Goal: Task Accomplishment & Management: Manage account settings

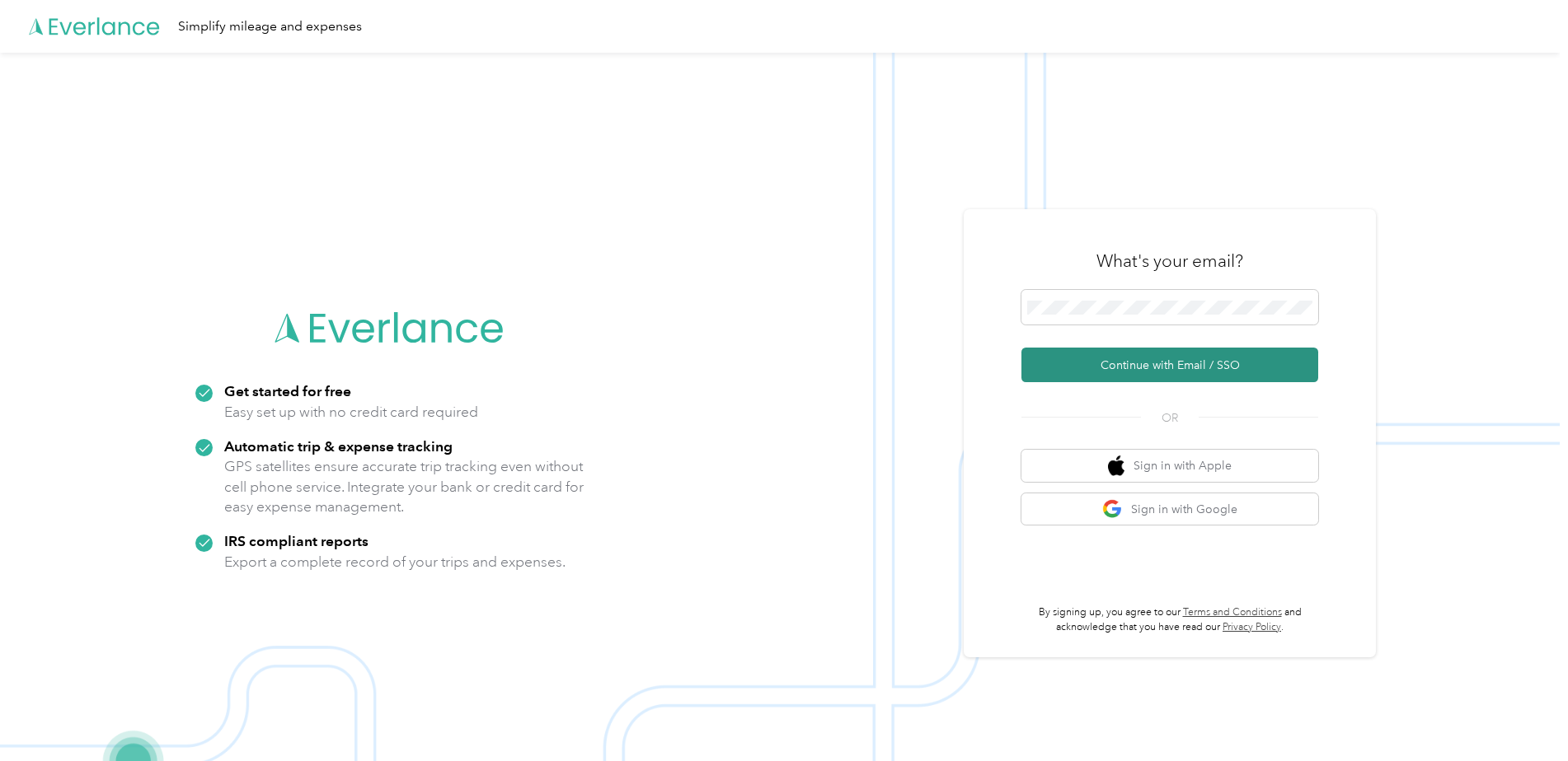
click at [1191, 369] on button "Continue with Email / SSO" at bounding box center [1169, 364] width 297 height 35
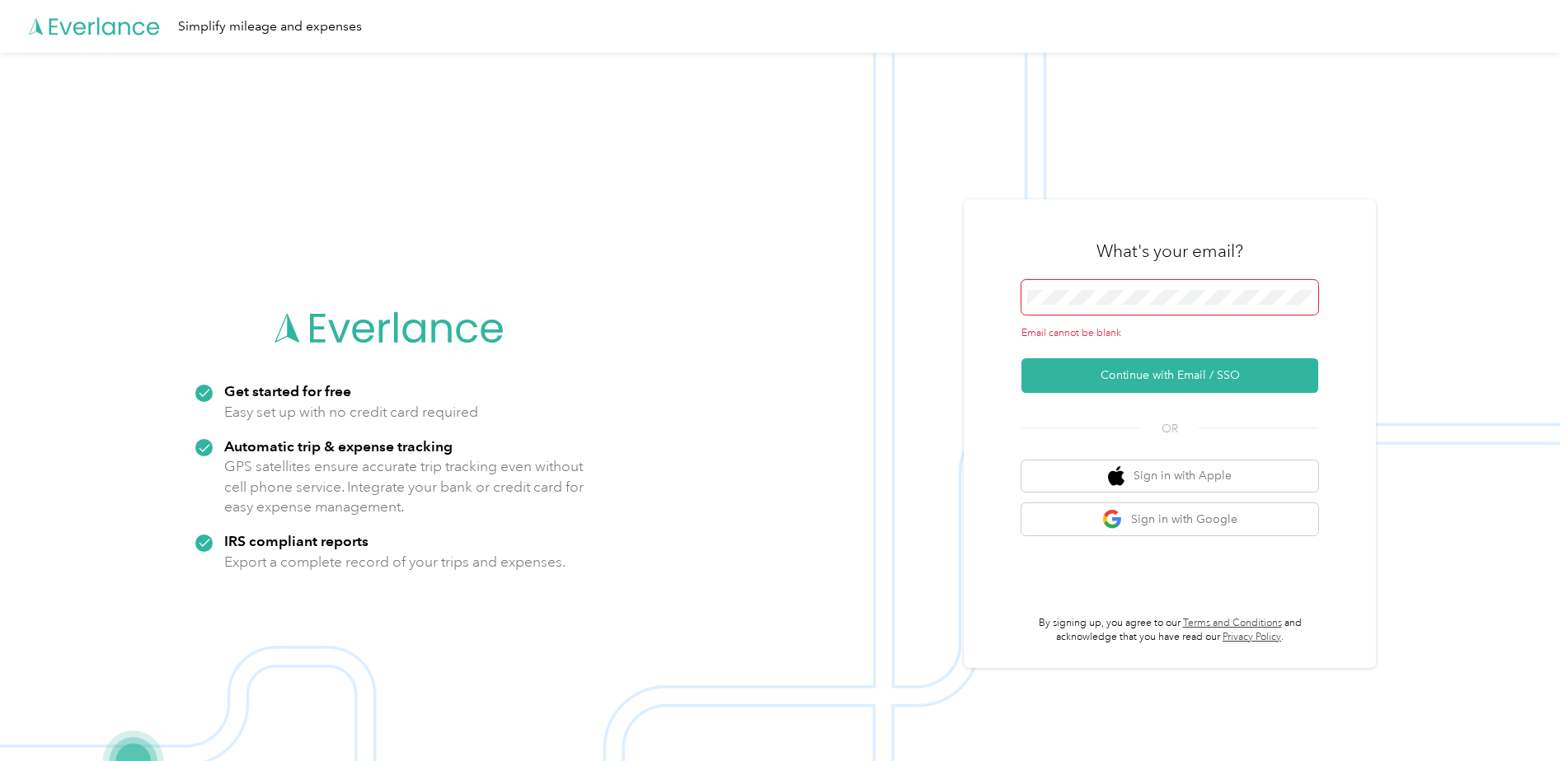
drag, startPoint x: 1164, startPoint y: 308, endPoint x: 1164, endPoint y: 287, distance: 21.0
click at [1164, 307] on span at bounding box center [1169, 297] width 297 height 35
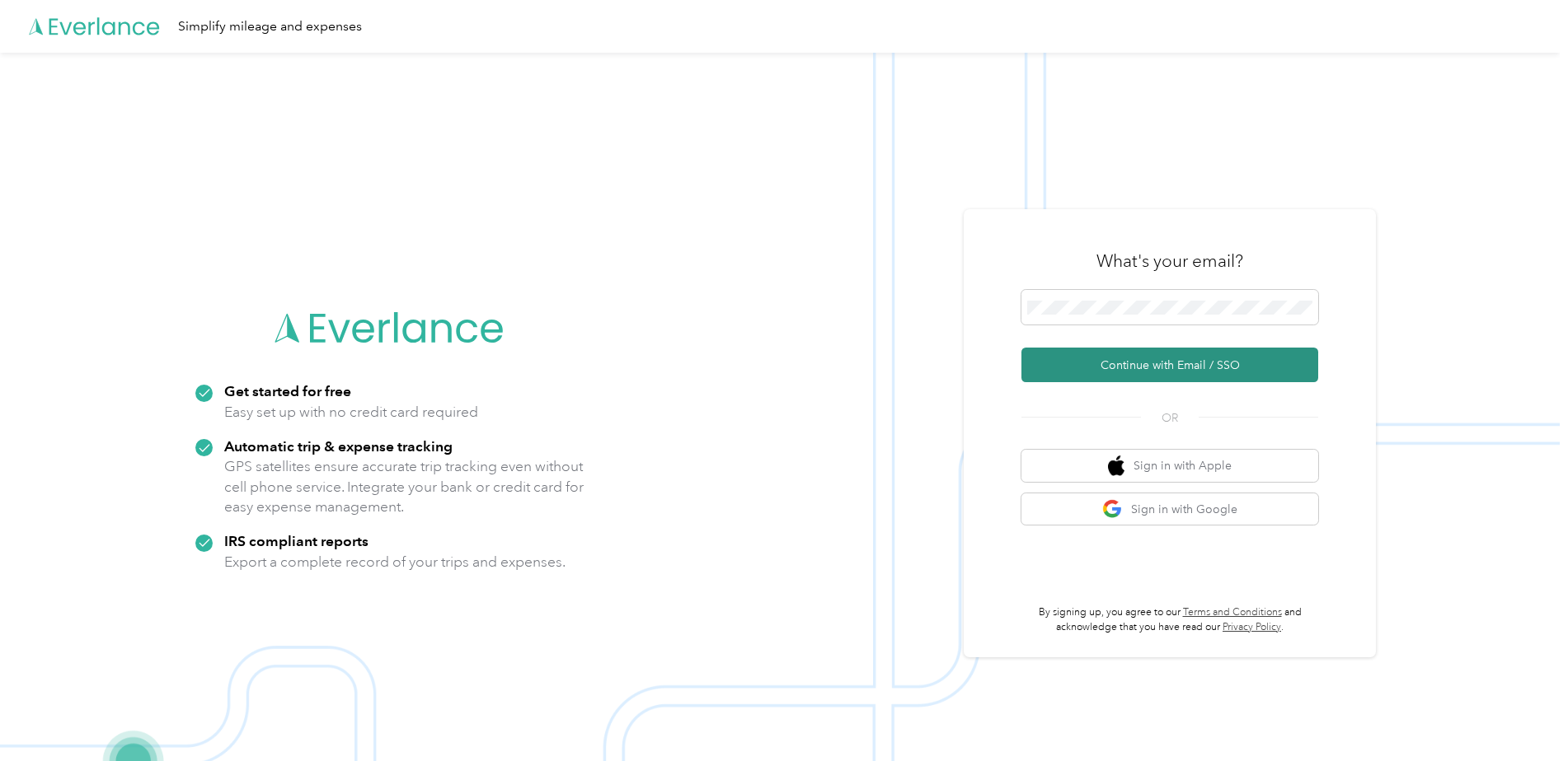
click at [1182, 363] on button "Continue with Email / SSO" at bounding box center [1169, 364] width 297 height 35
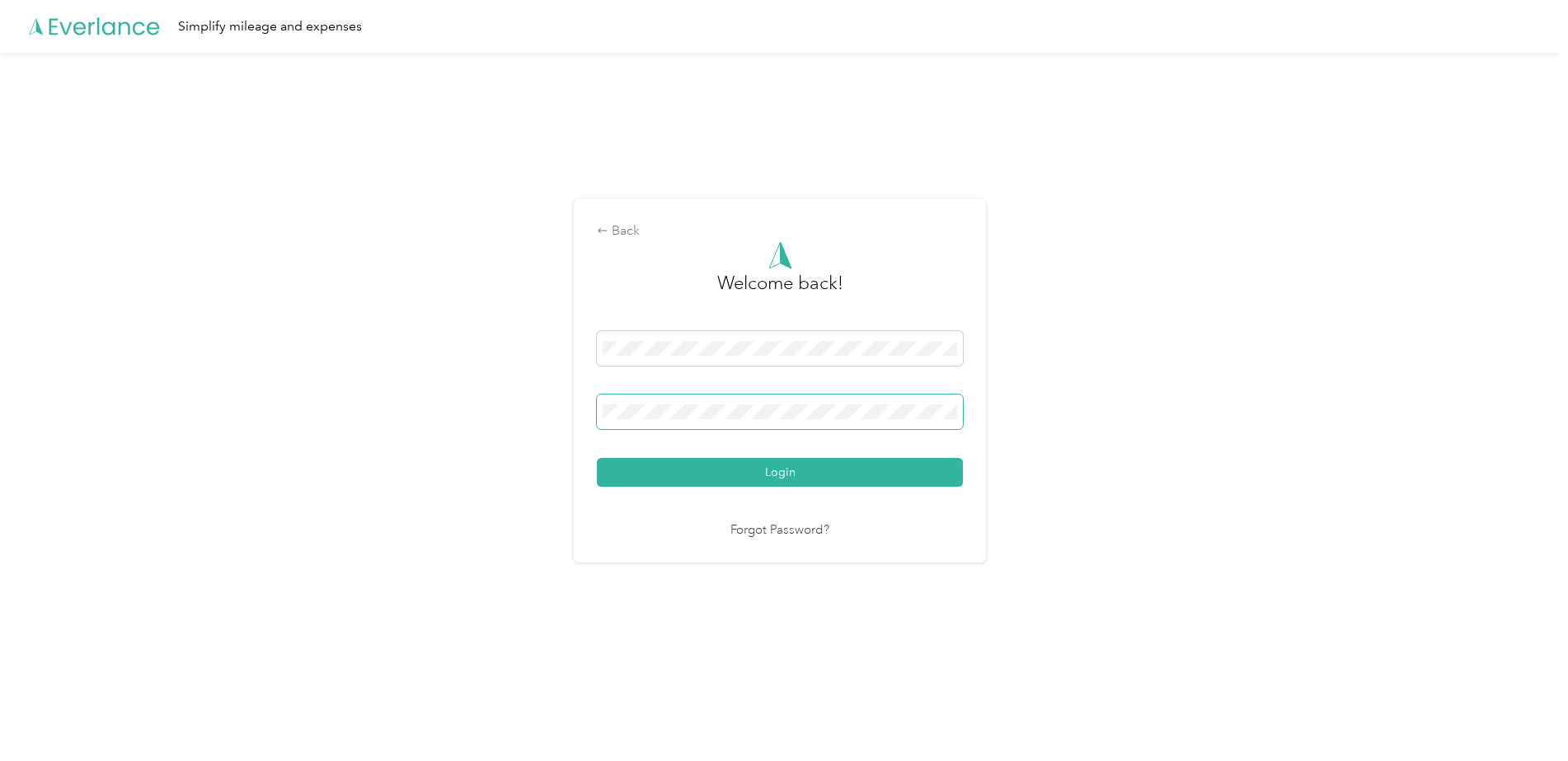
click at [597, 458] on button "Login" at bounding box center [779, 472] width 366 height 29
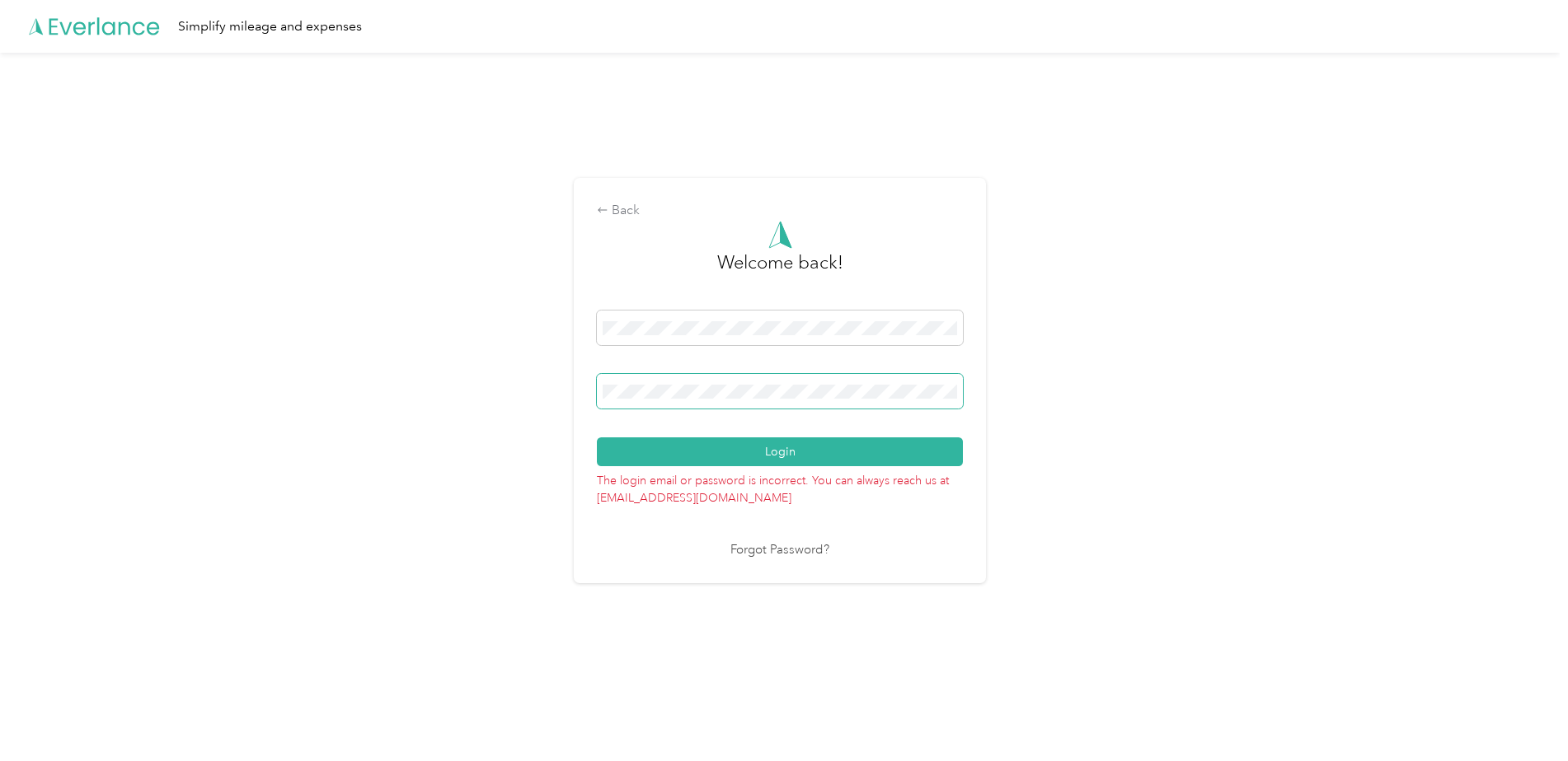
click at [829, 400] on span at bounding box center [779, 391] width 366 height 35
click at [829, 400] on span at bounding box center [779, 391] width 366 height 35
click at [1088, 403] on div "Back Welcome back! Login The login email or password is incorrect. You can alwa…" at bounding box center [780, 388] width 1560 height 670
click at [430, 399] on div "Back Welcome back! Login The login email or password is incorrect. You can alwa…" at bounding box center [780, 388] width 1560 height 670
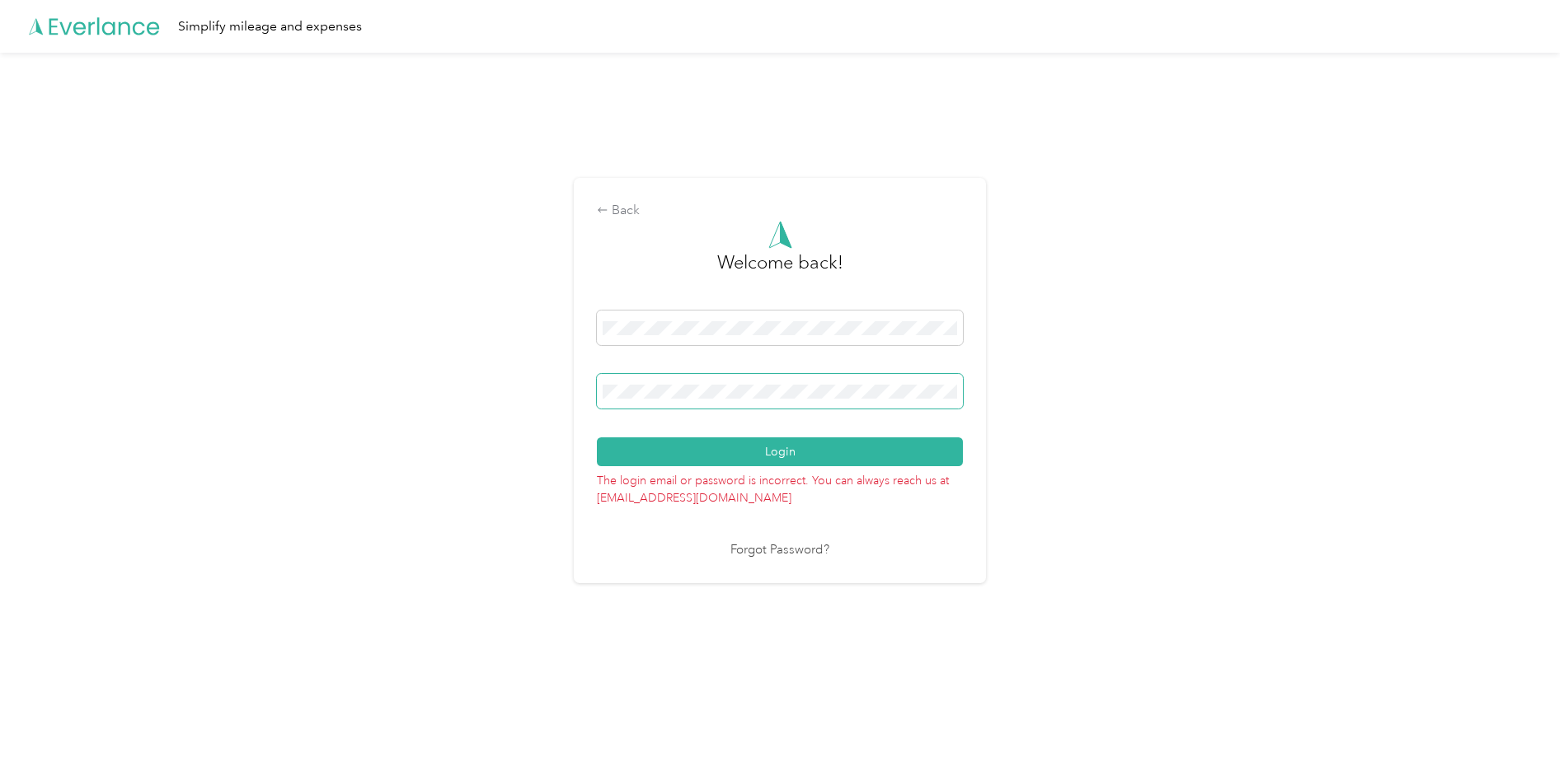
click at [597, 438] on button "Login" at bounding box center [779, 452] width 366 height 29
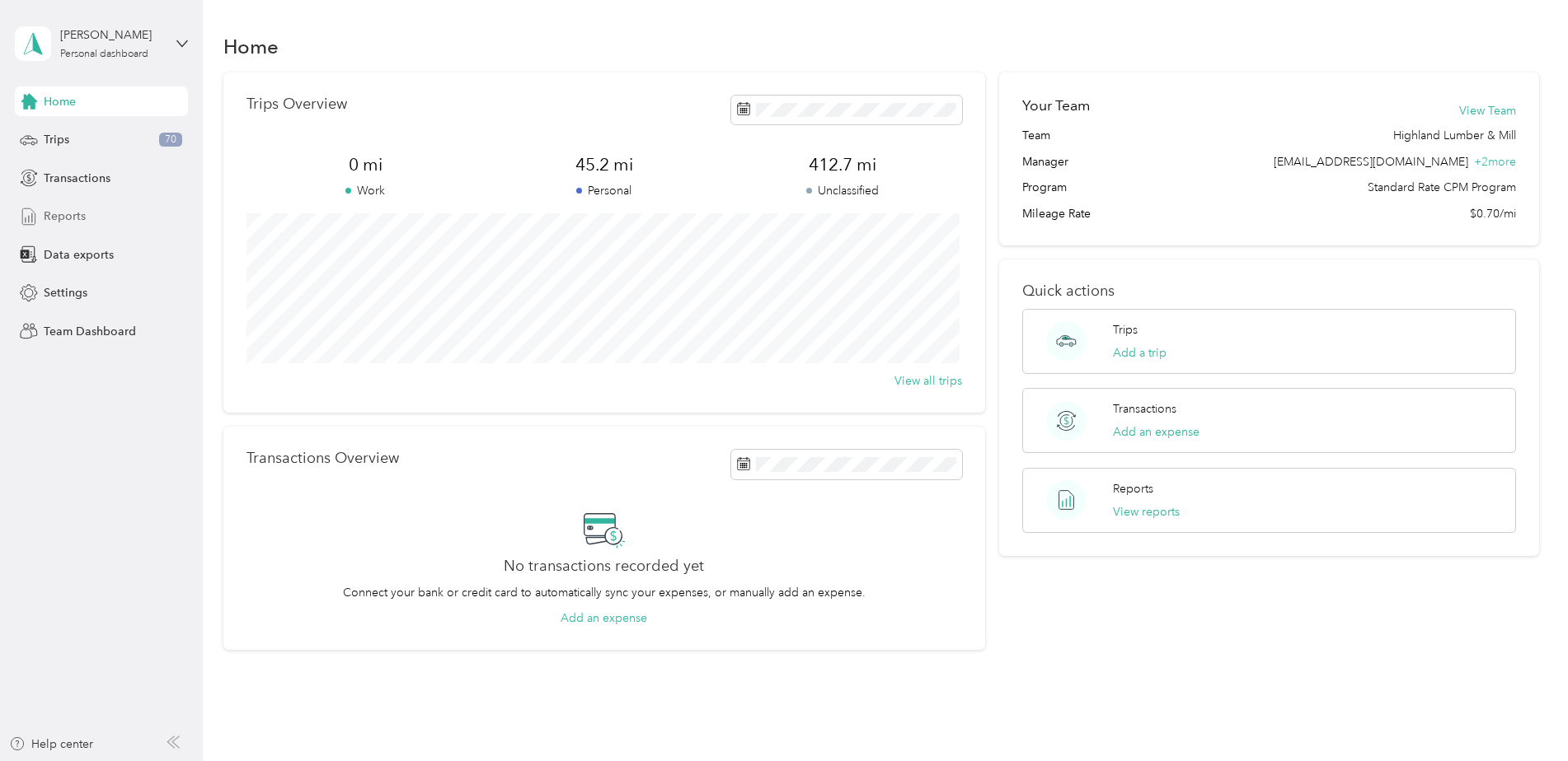
click at [65, 215] on span "Reports" at bounding box center [64, 216] width 42 height 18
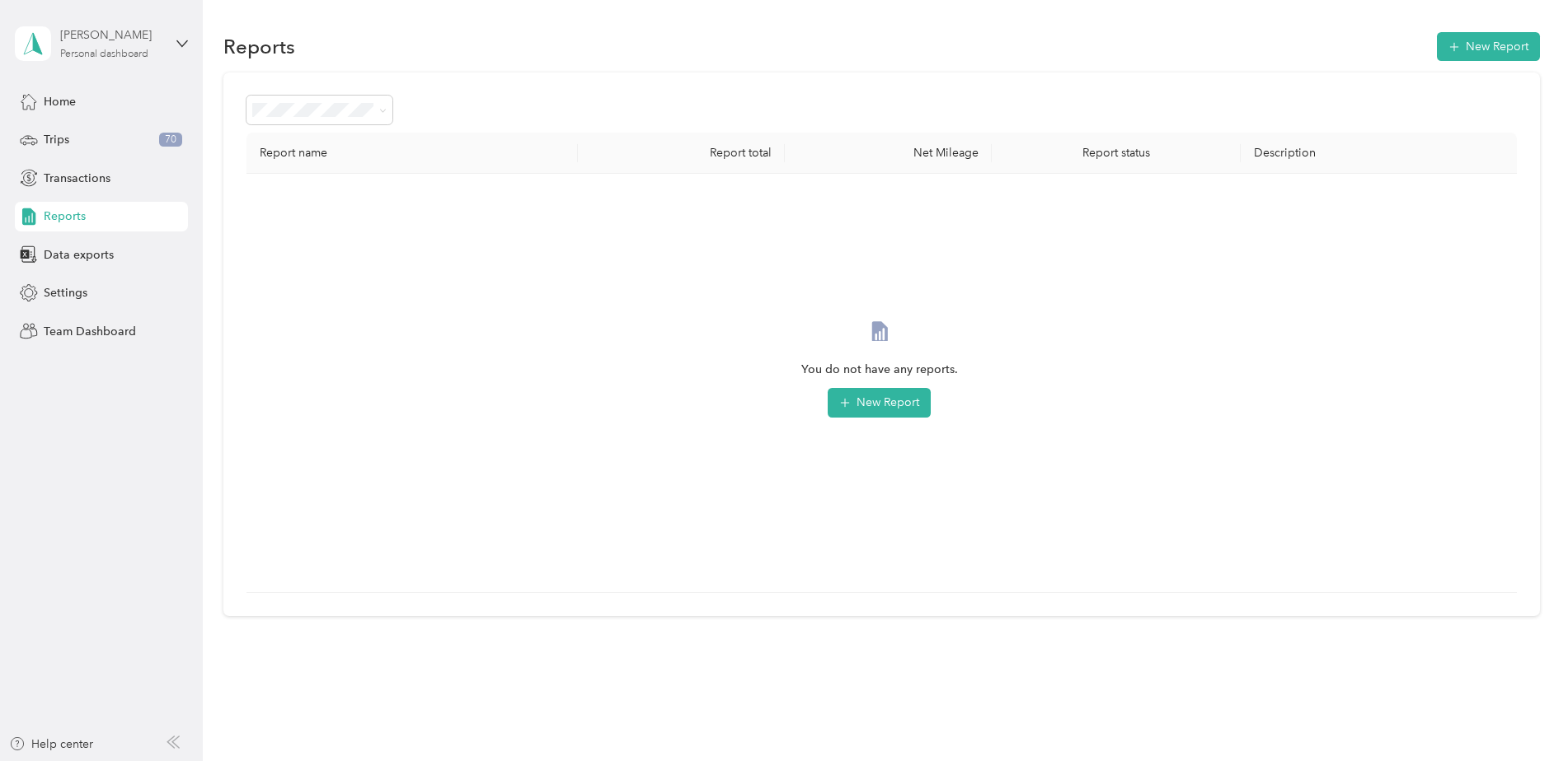
click at [123, 46] on div "[PERSON_NAME] Personal dashboard" at bounding box center [112, 43] width 103 height 33
click at [694, 338] on div at bounding box center [879, 383] width 1240 height 392
click at [81, 60] on div "[PERSON_NAME] Personal dashboard" at bounding box center [101, 43] width 173 height 58
click at [74, 133] on div "Team dashboard" at bounding box center [74, 136] width 89 height 18
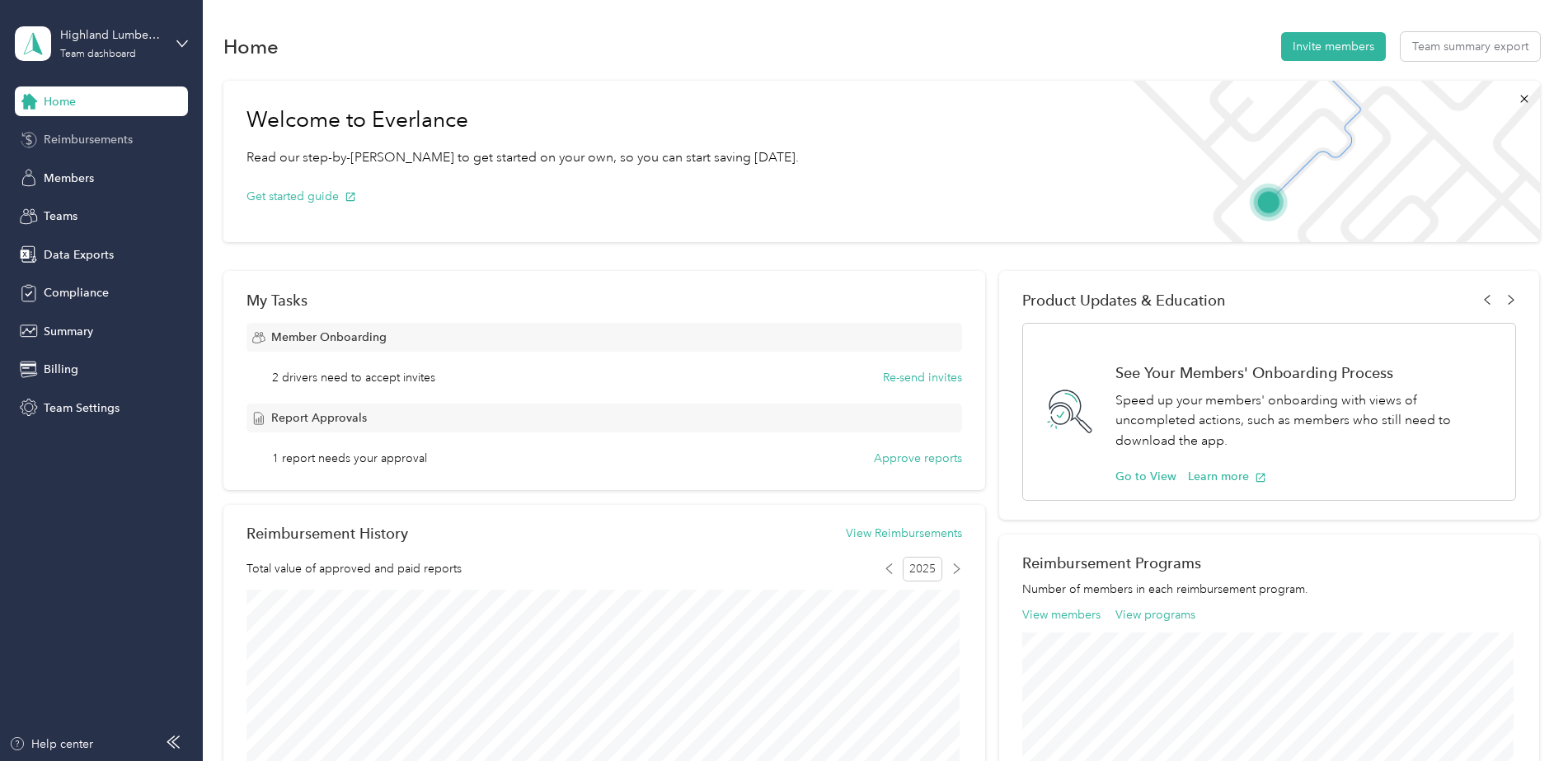
click at [65, 136] on span "Reimbursements" at bounding box center [88, 140] width 89 height 18
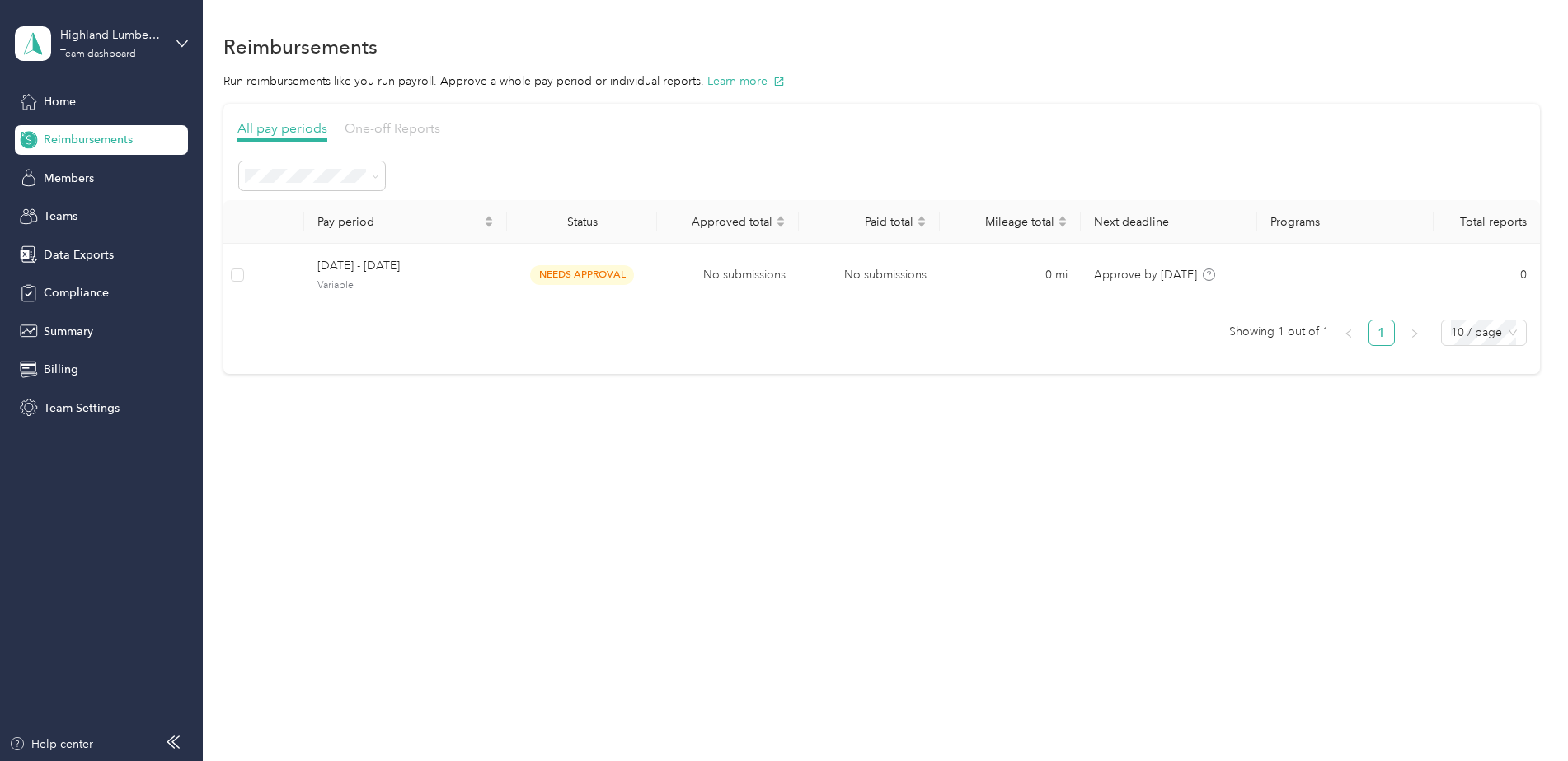
click at [383, 136] on div "One-off Reports" at bounding box center [393, 128] width 96 height 20
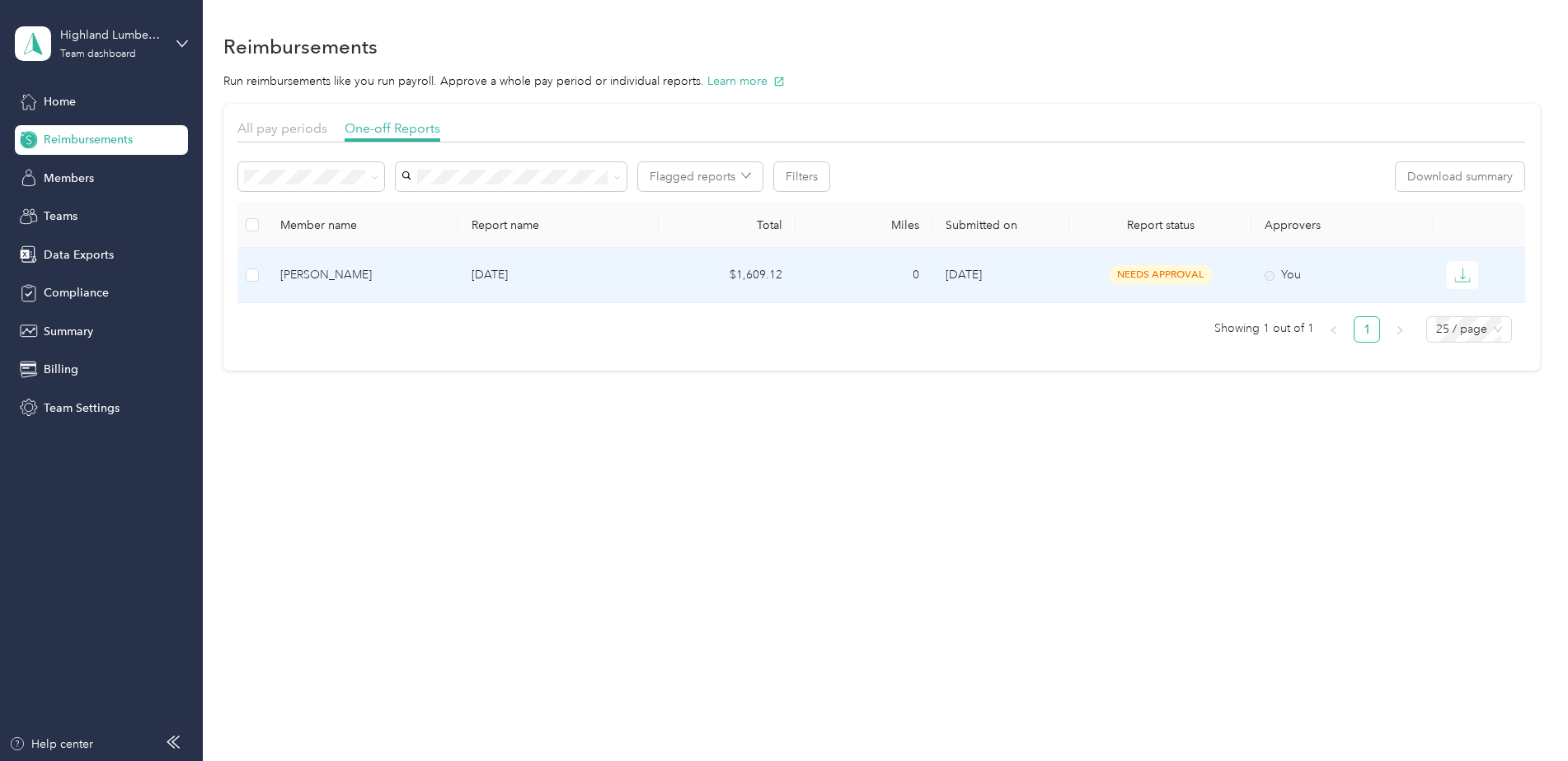
click at [893, 278] on td "0" at bounding box center [864, 276] width 137 height 55
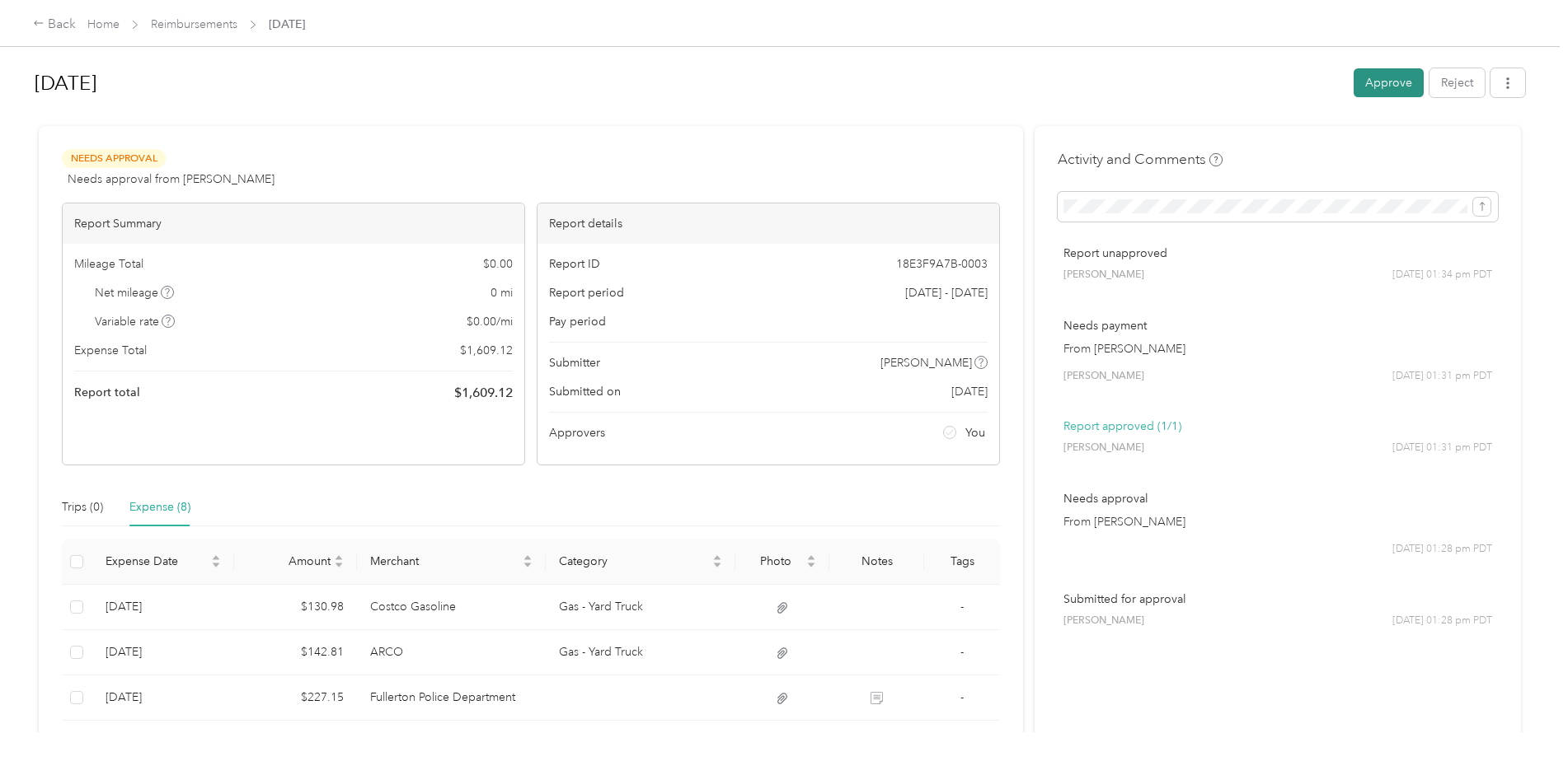
click at [1369, 93] on button "Approve" at bounding box center [1388, 82] width 70 height 29
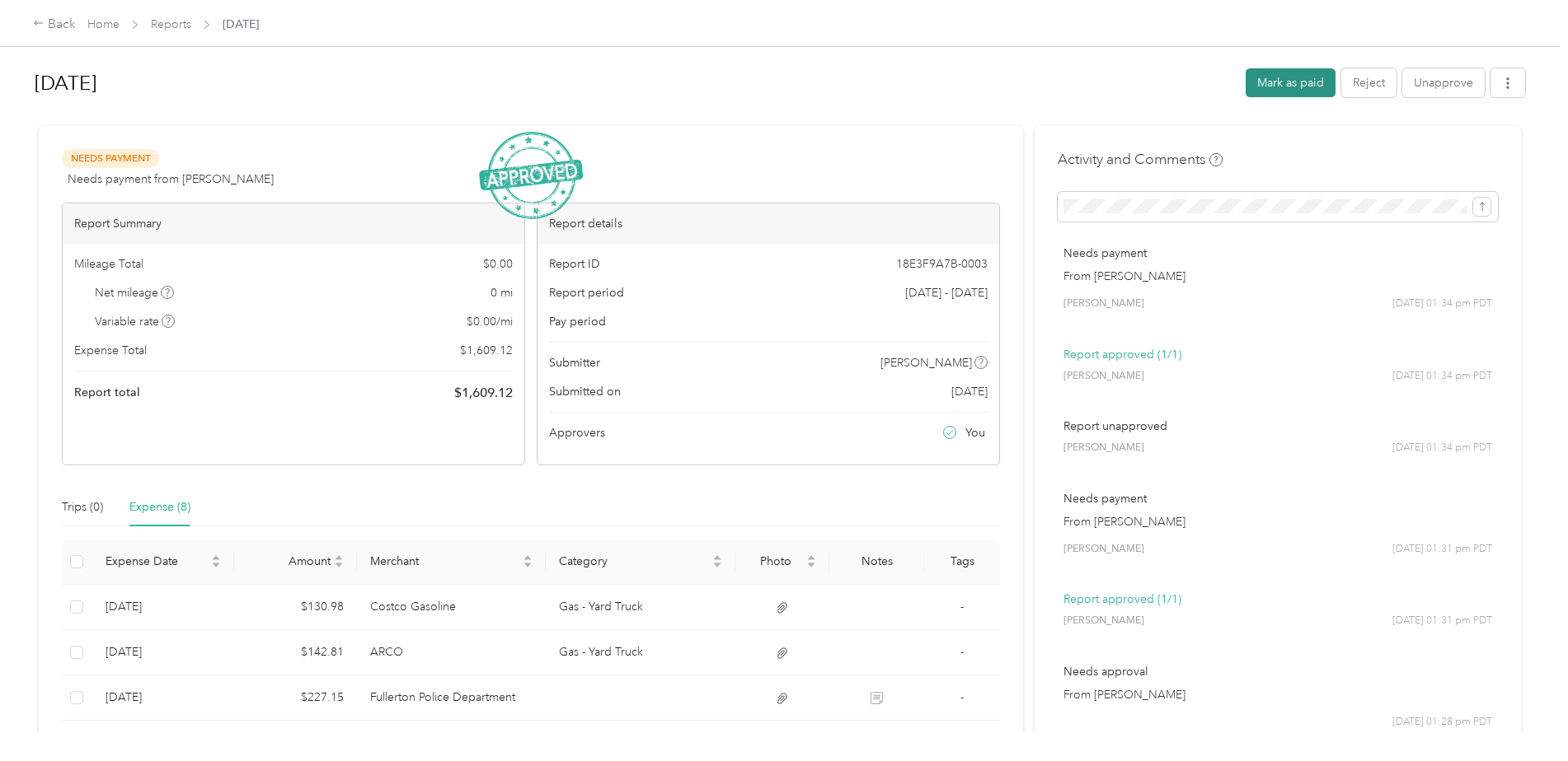
click at [1275, 92] on button "Mark as paid" at bounding box center [1290, 82] width 90 height 29
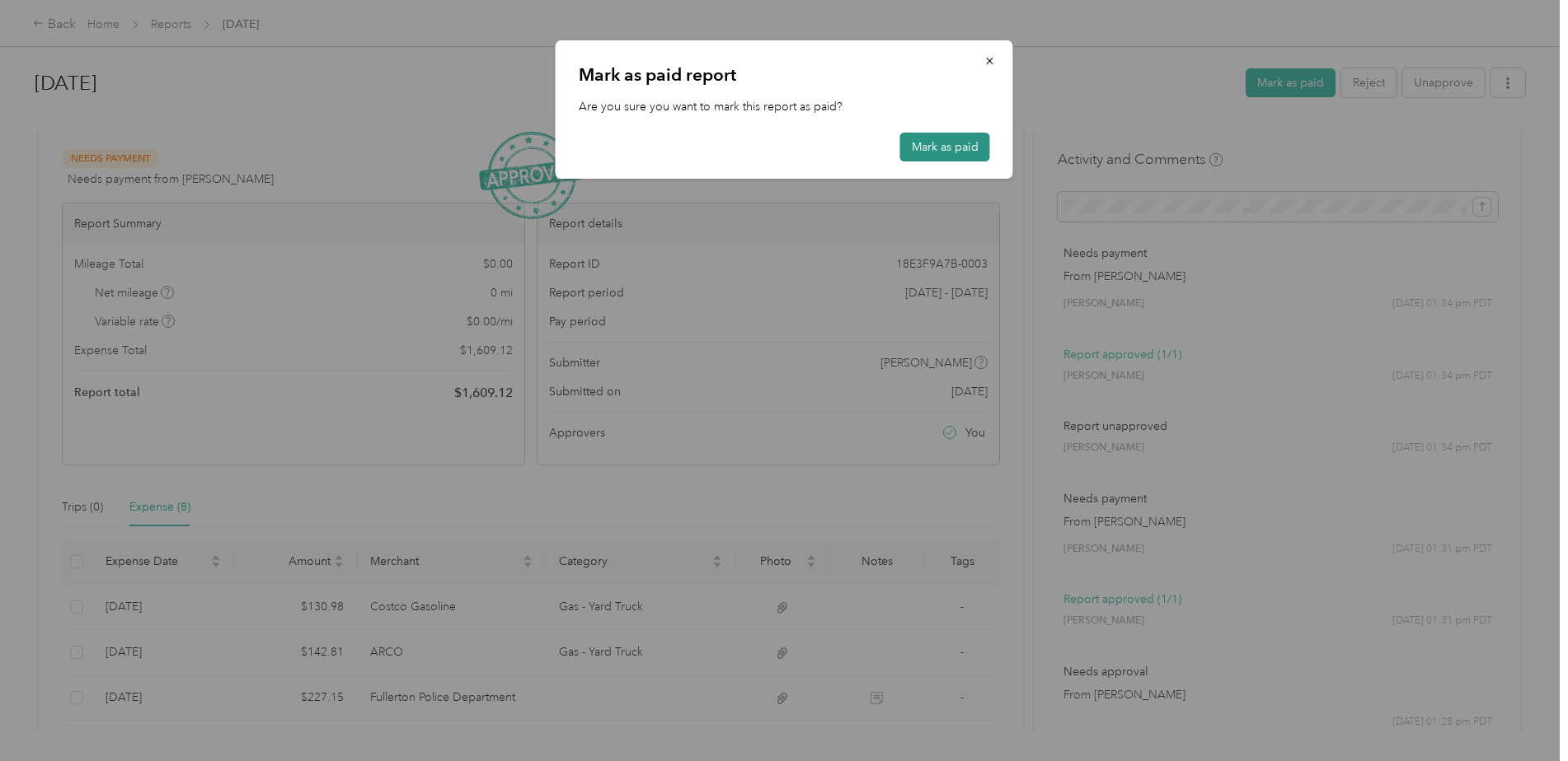
click at [927, 146] on button "Mark as paid" at bounding box center [945, 147] width 90 height 29
